Goal: Entertainment & Leisure: Browse casually

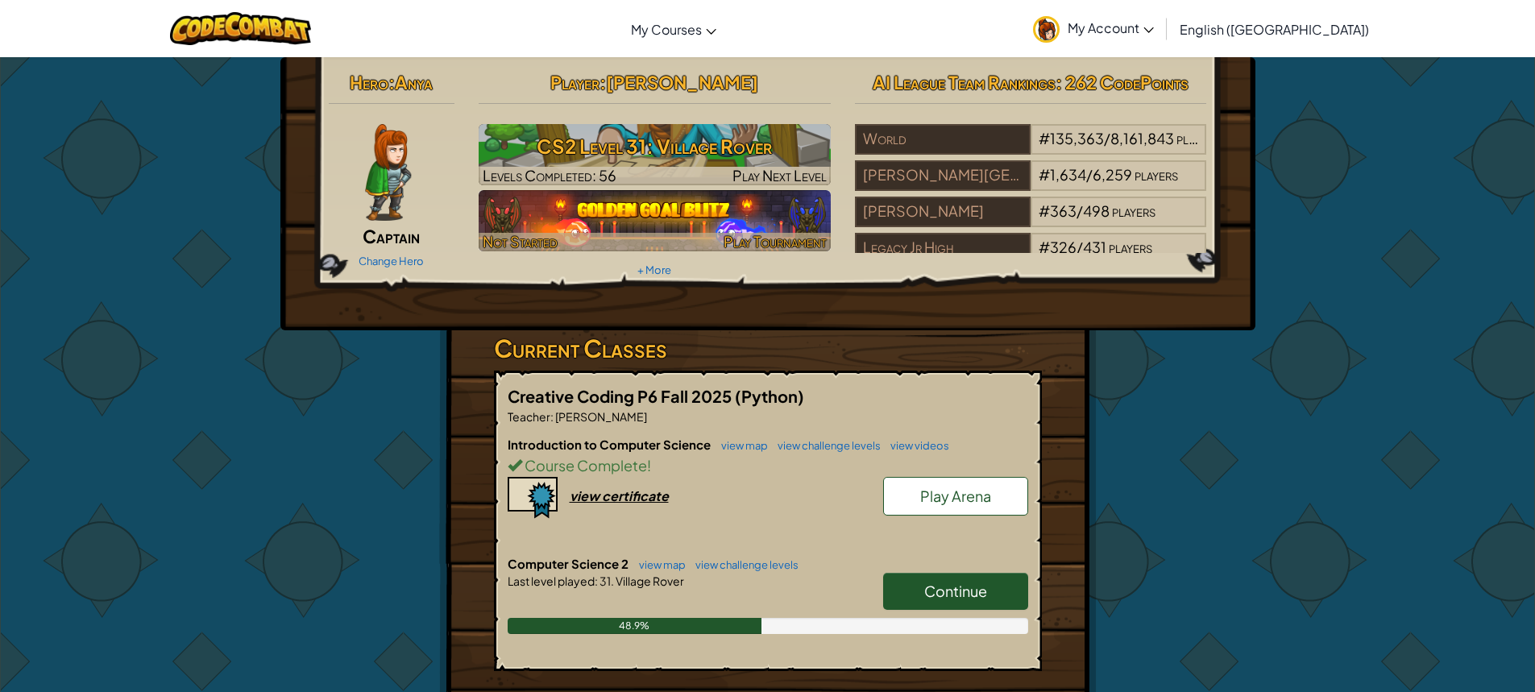
click at [620, 212] on img at bounding box center [655, 220] width 352 height 61
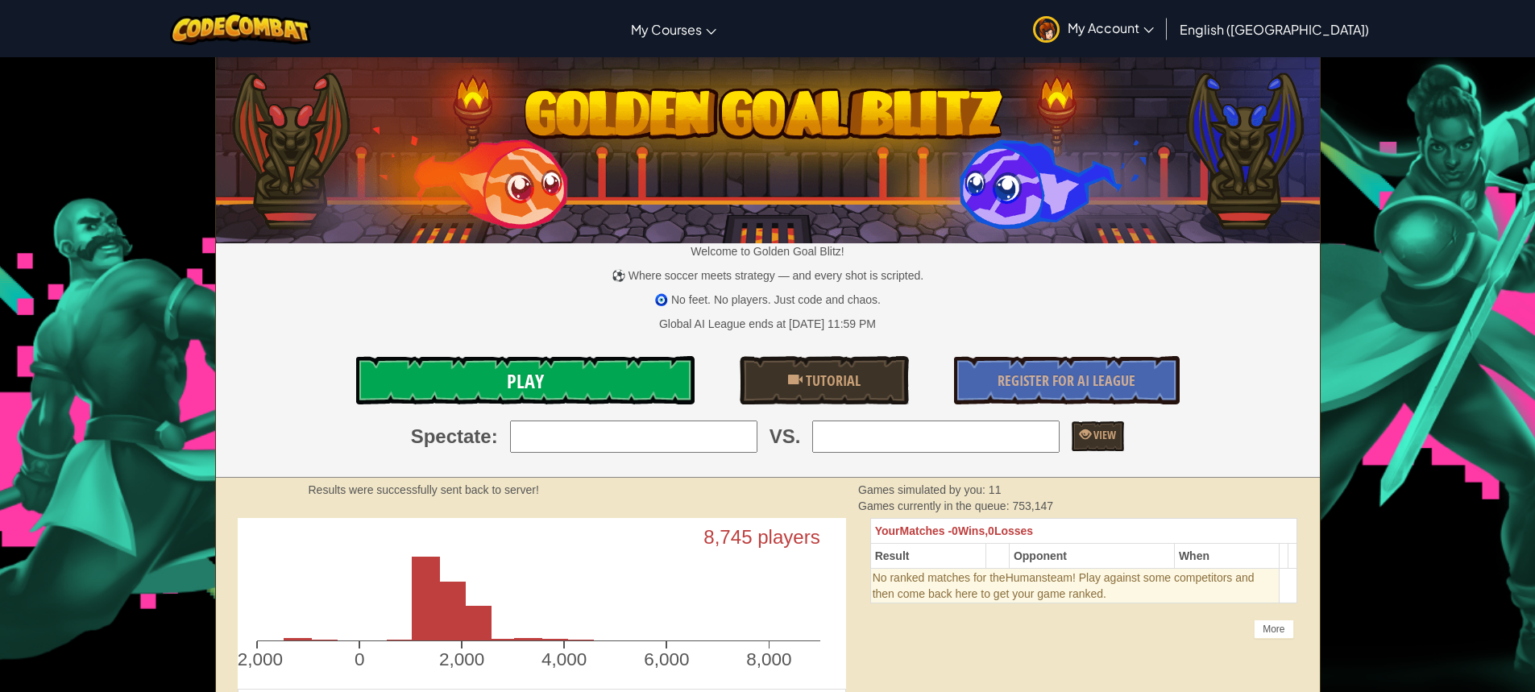
click at [536, 382] on span "Play" at bounding box center [525, 381] width 37 height 26
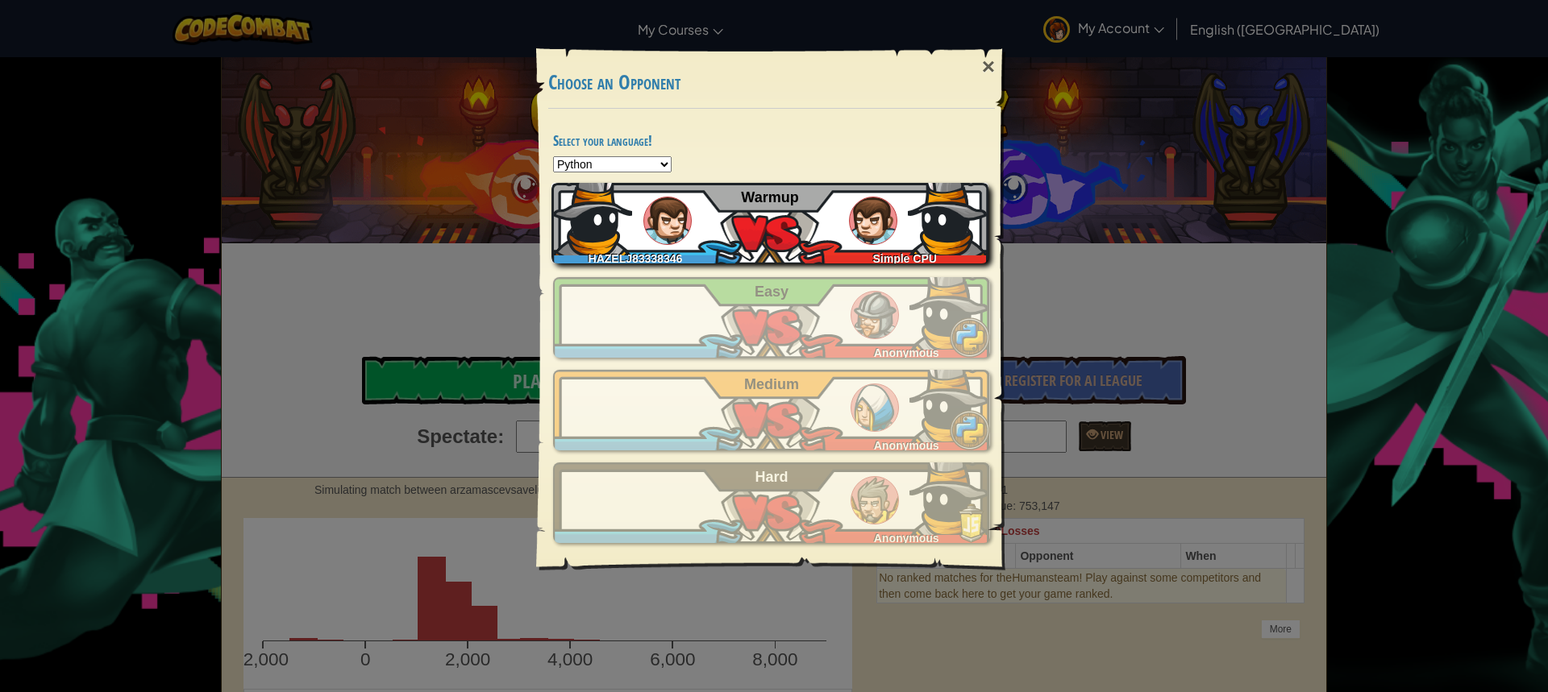
click at [806, 206] on div "HAZELJ83338346 Simple CPU Warmup" at bounding box center [769, 223] width 437 height 81
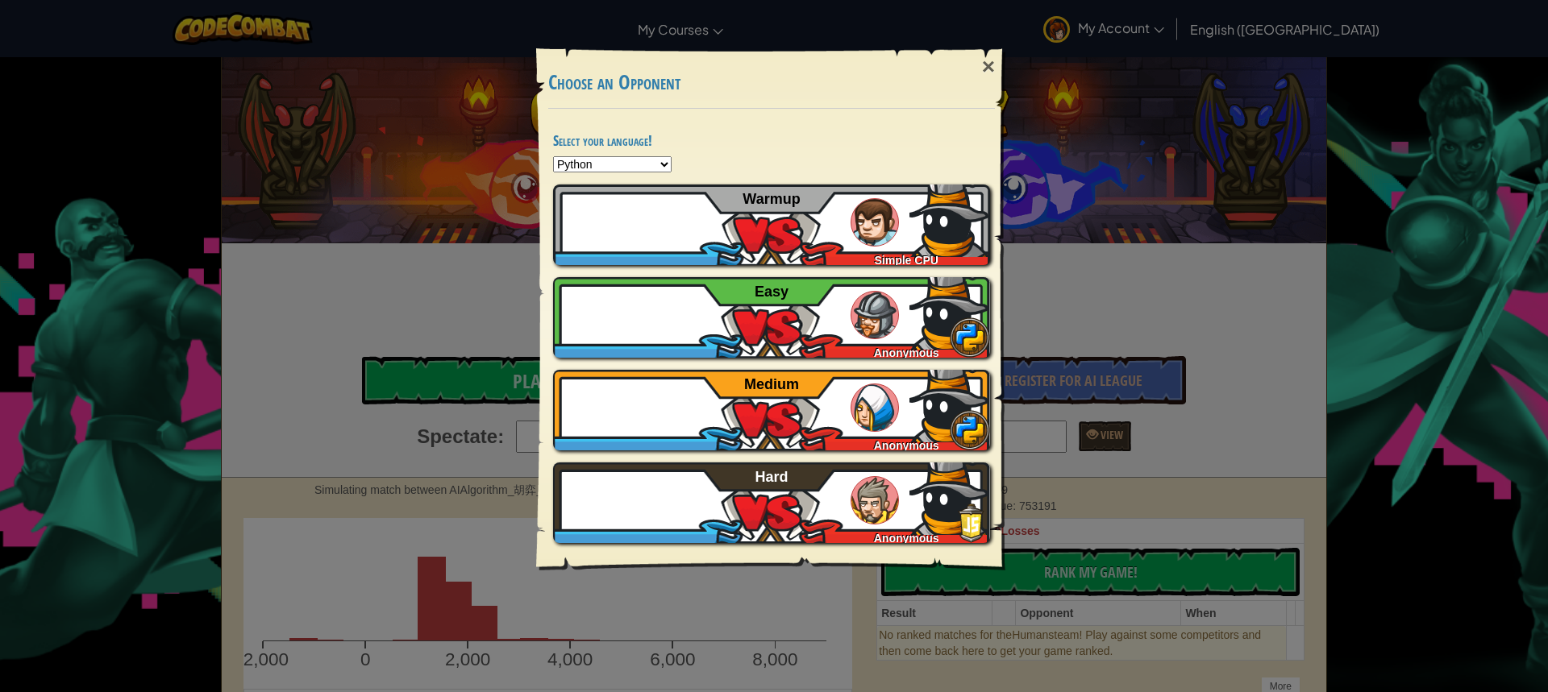
drag, startPoint x: 980, startPoint y: 69, endPoint x: 630, endPoint y: 40, distance: 350.9
click at [966, 73] on div "× Choose an Opponent" at bounding box center [771, 79] width 447 height 60
click at [981, 60] on div "×" at bounding box center [988, 67] width 37 height 47
